Goal: Information Seeking & Learning: Learn about a topic

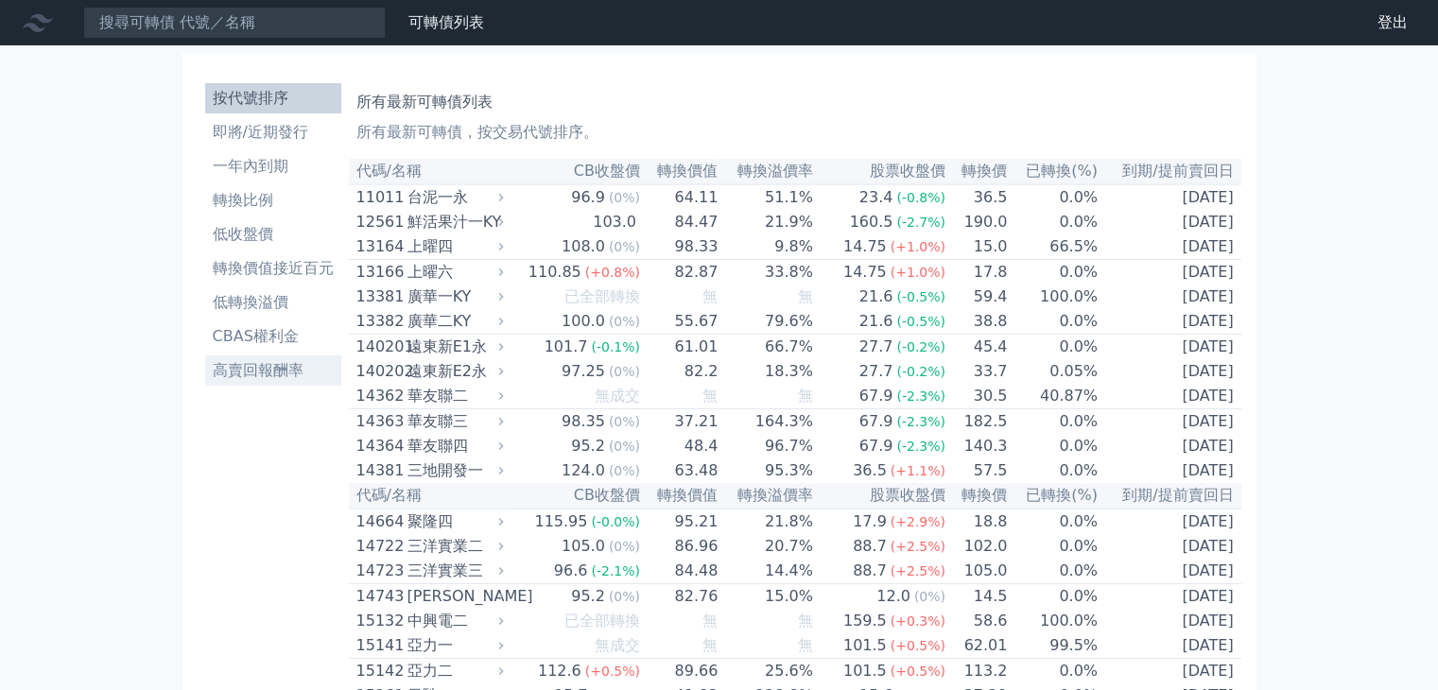
click at [238, 377] on li "高賣回報酬率" at bounding box center [273, 370] width 136 height 23
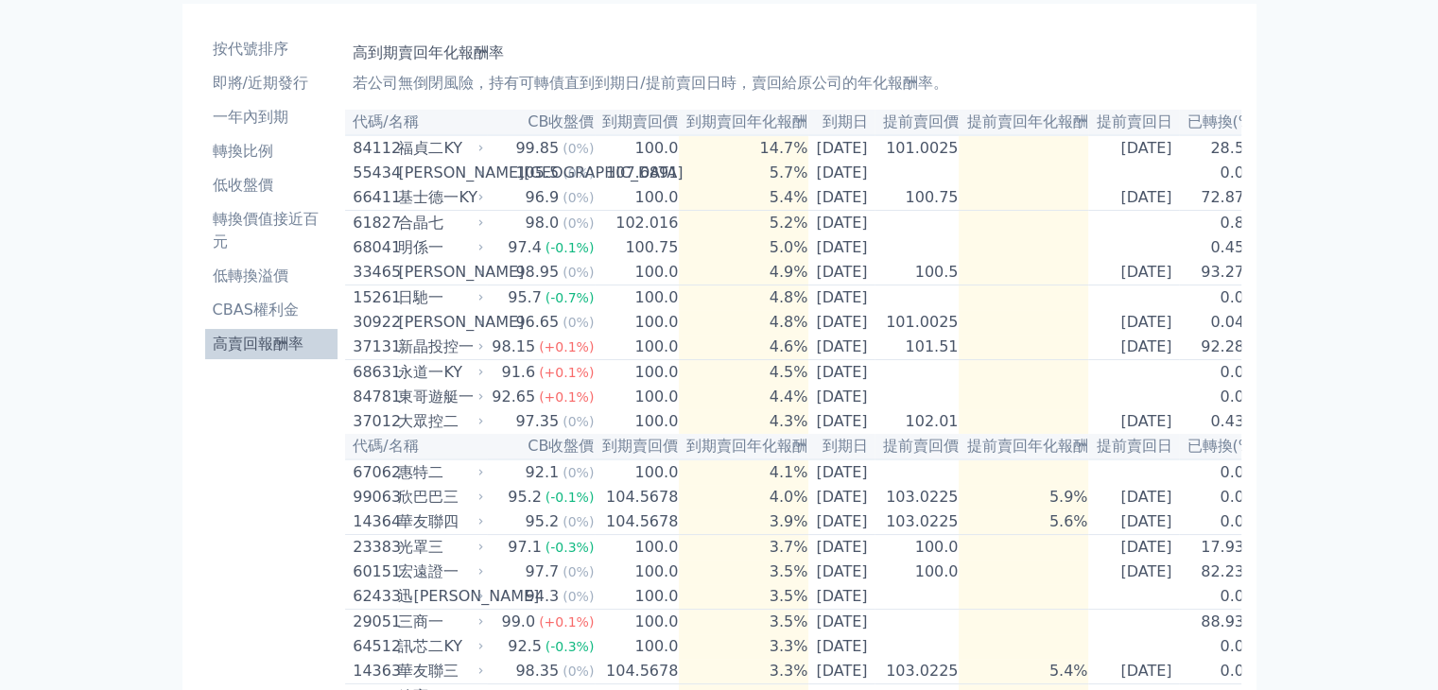
scroll to position [95, 0]
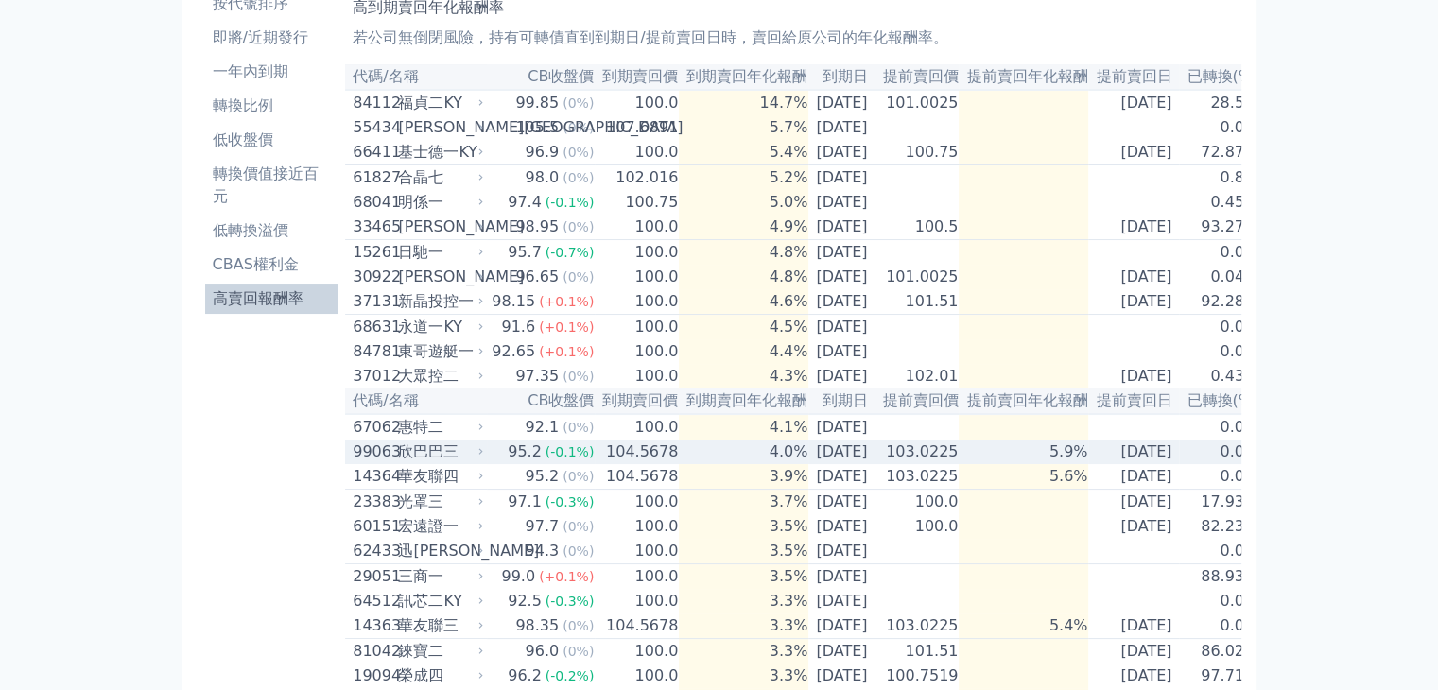
click at [382, 463] on div "99063" at bounding box center [373, 452] width 41 height 23
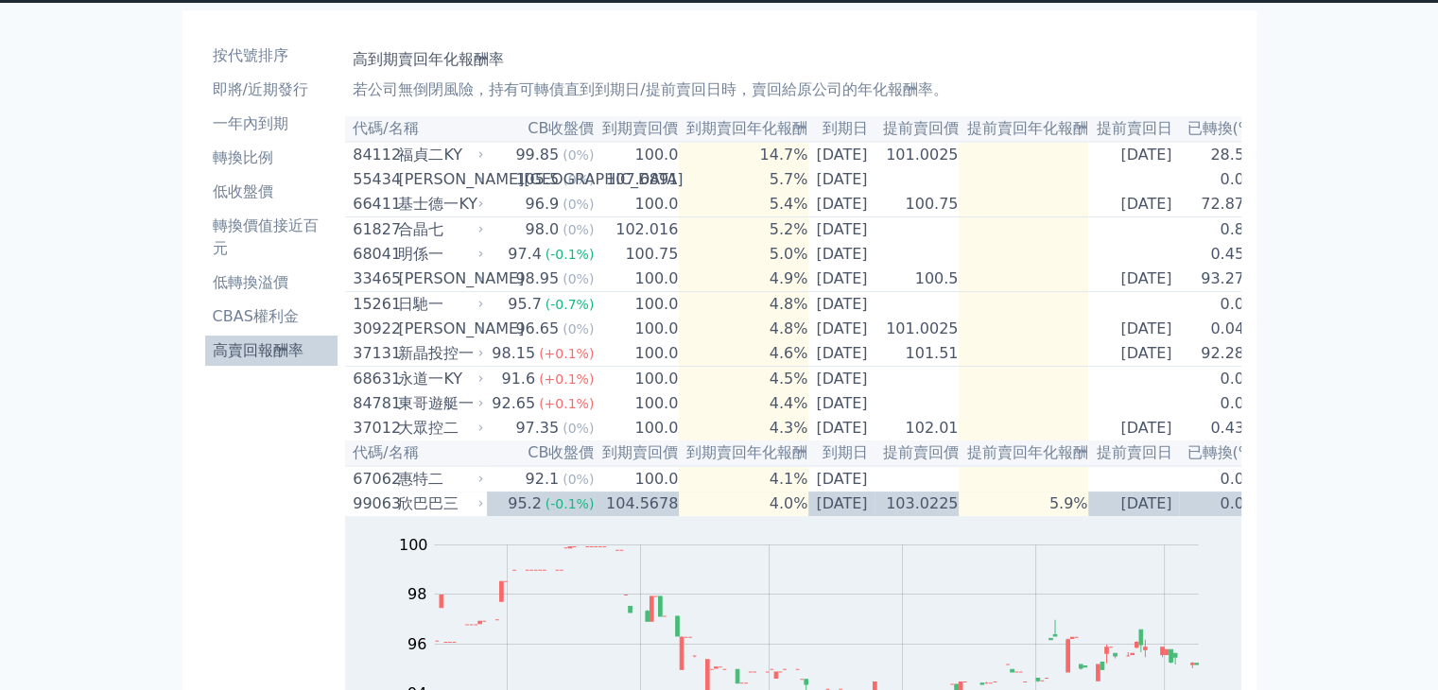
scroll to position [0, 0]
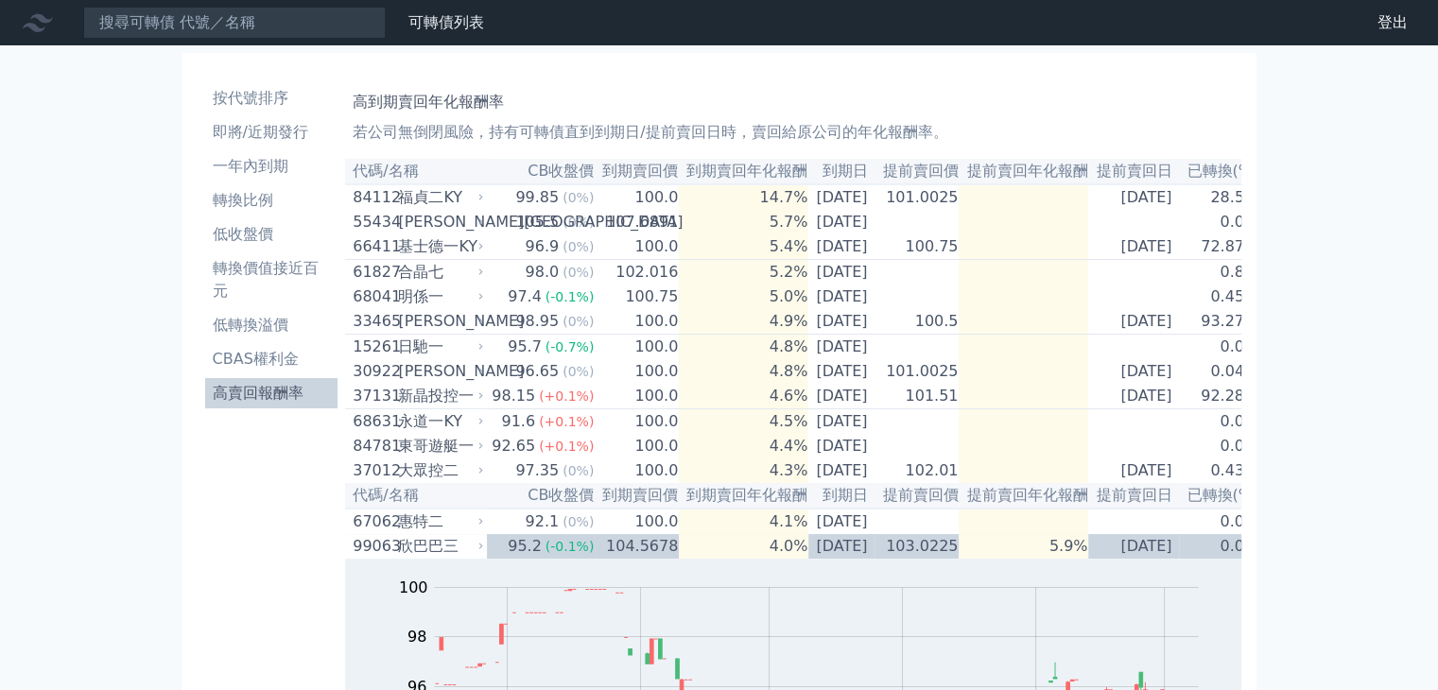
click at [253, 390] on li "高賣回報酬率" at bounding box center [271, 393] width 133 height 23
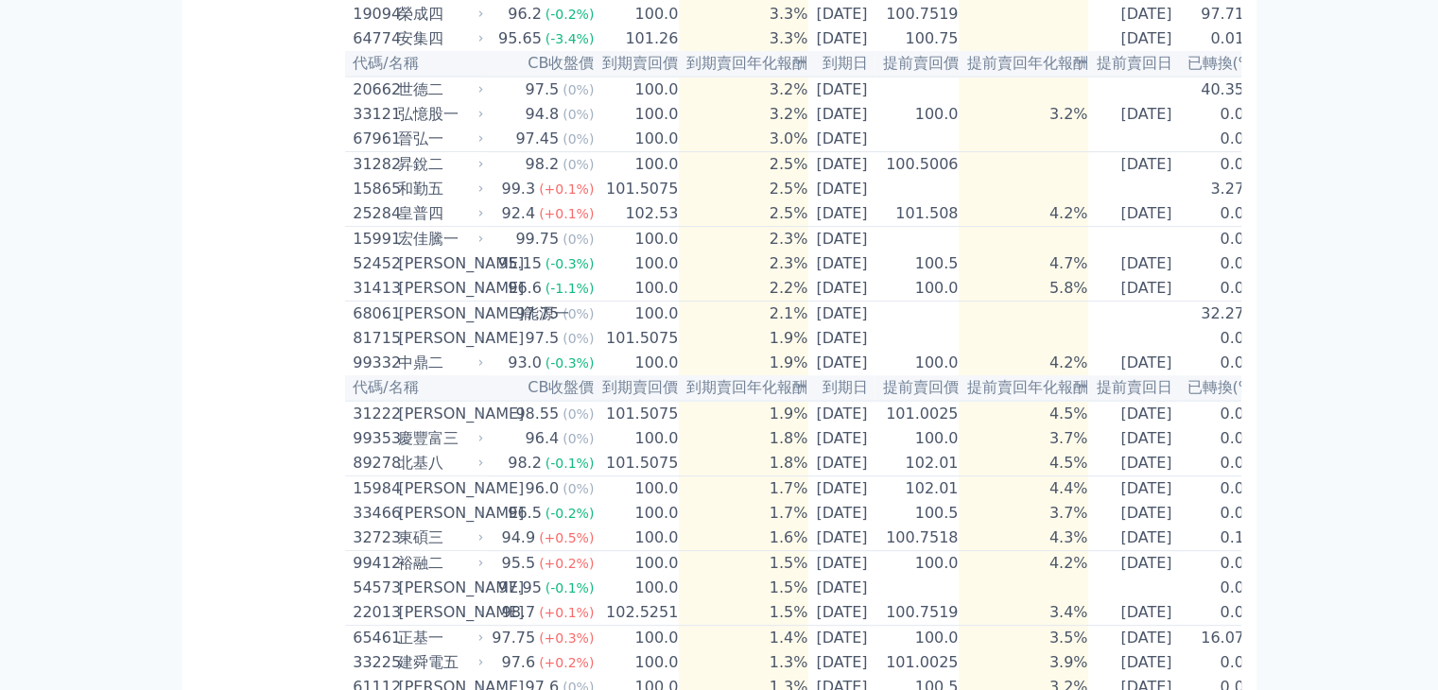
scroll to position [1040, 0]
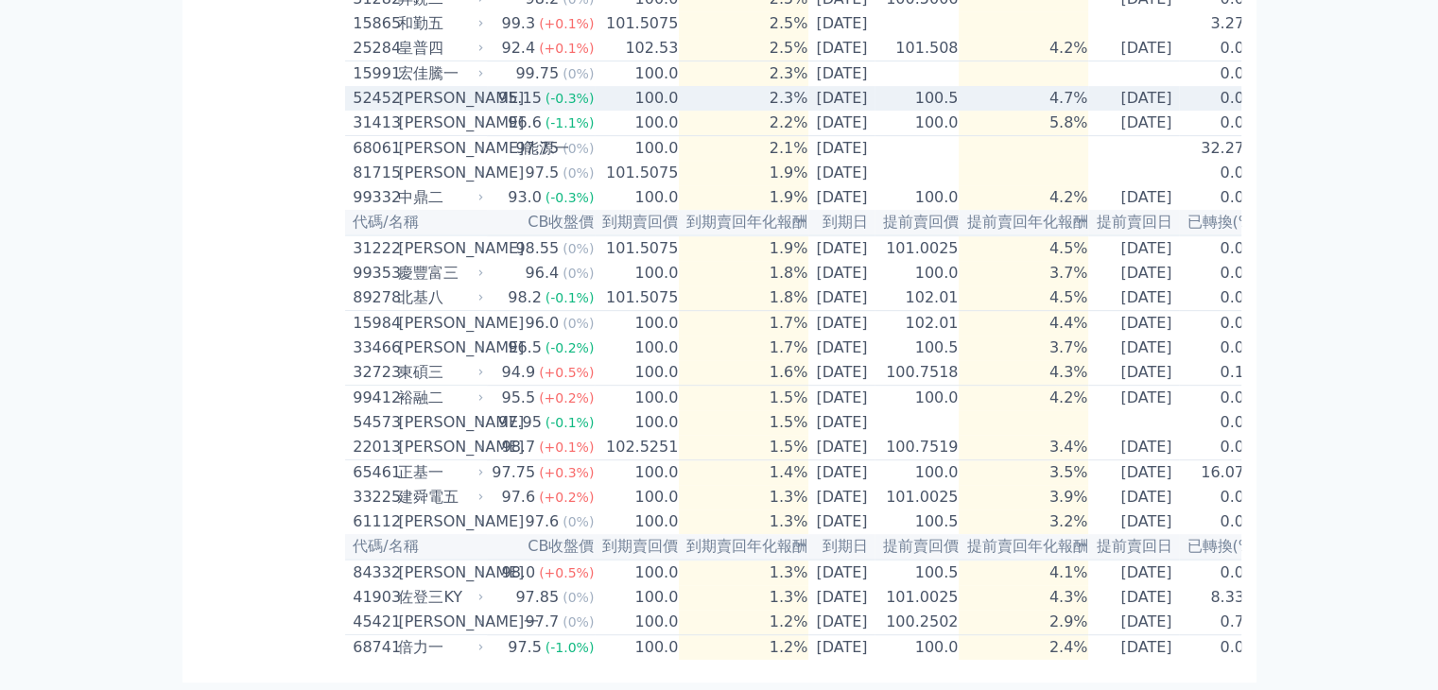
click at [410, 87] on div "[PERSON_NAME]" at bounding box center [438, 98] width 81 height 23
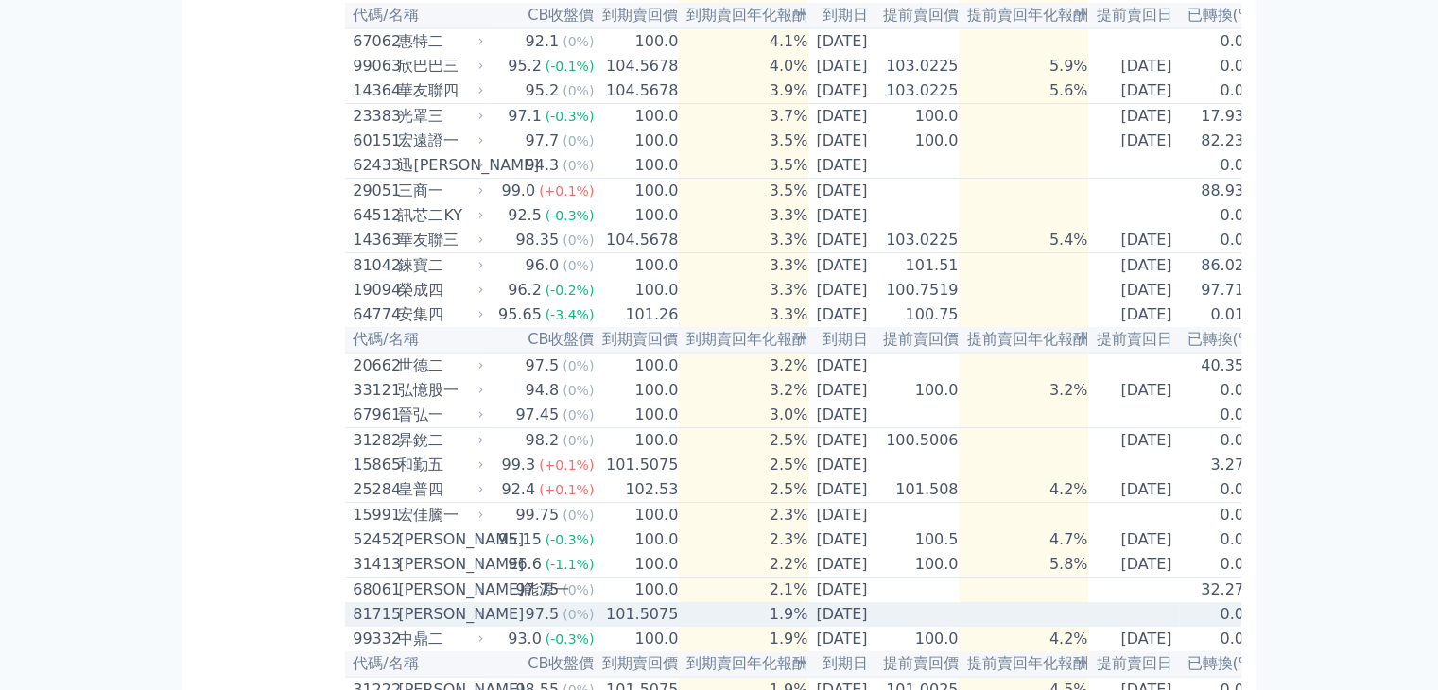
scroll to position [473, 0]
